Goal: Task Accomplishment & Management: Manage account settings

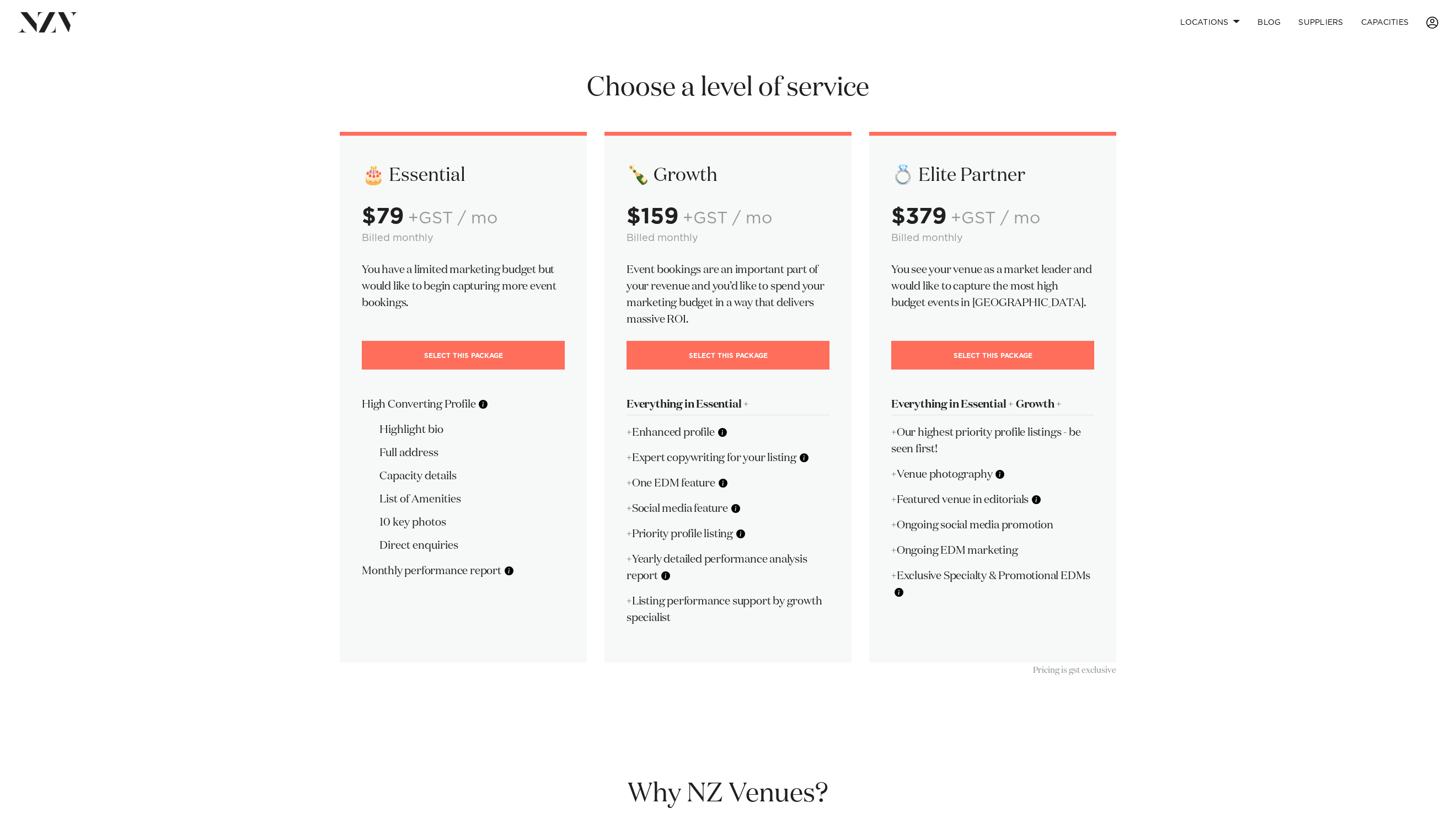
click at [1434, 20] on span at bounding box center [1431, 22] width 12 height 12
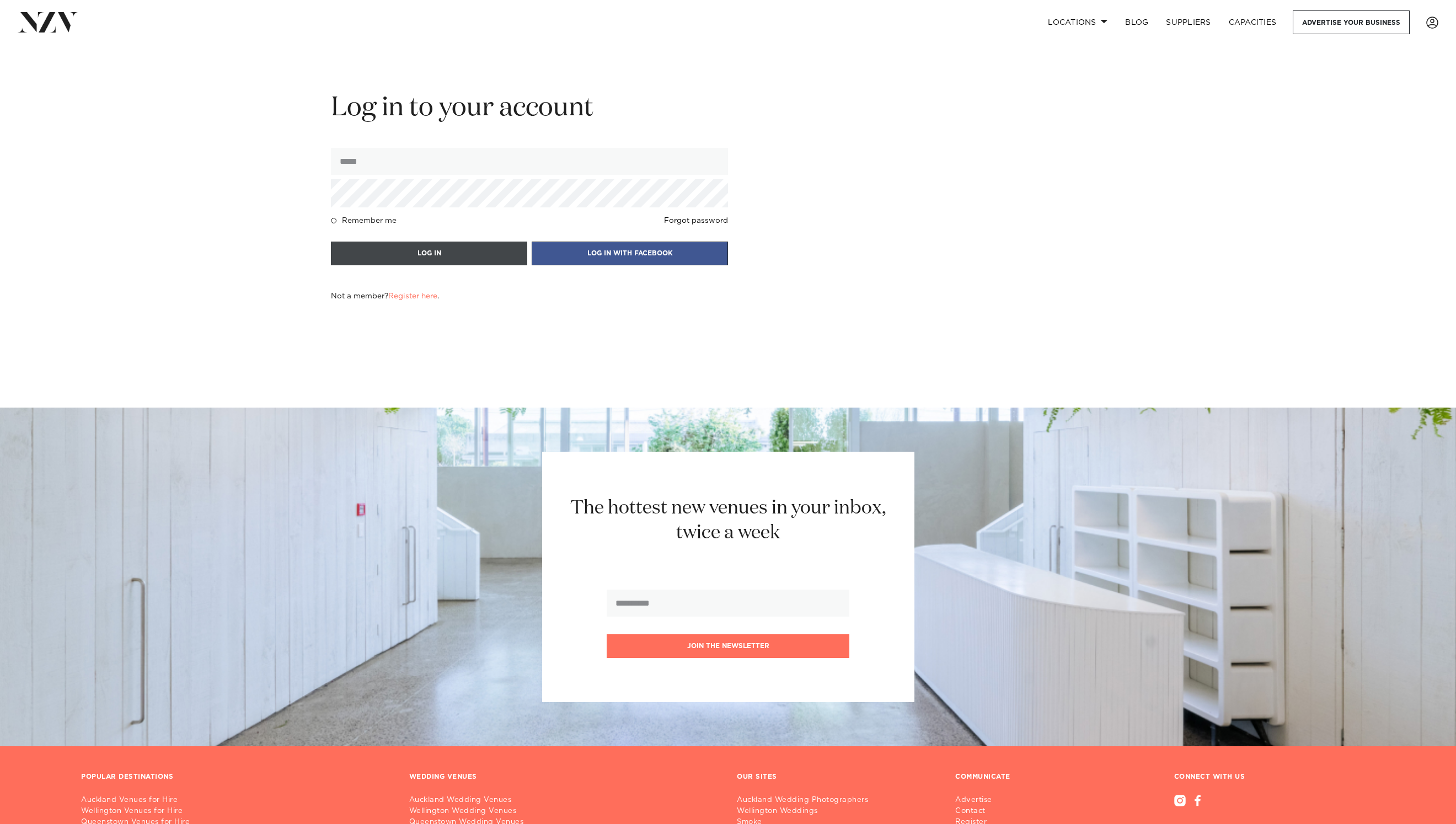
type input "**********"
click at [499, 245] on button "LOG IN" at bounding box center [429, 253] width 196 height 24
